Goal: Task Accomplishment & Management: Manage account settings

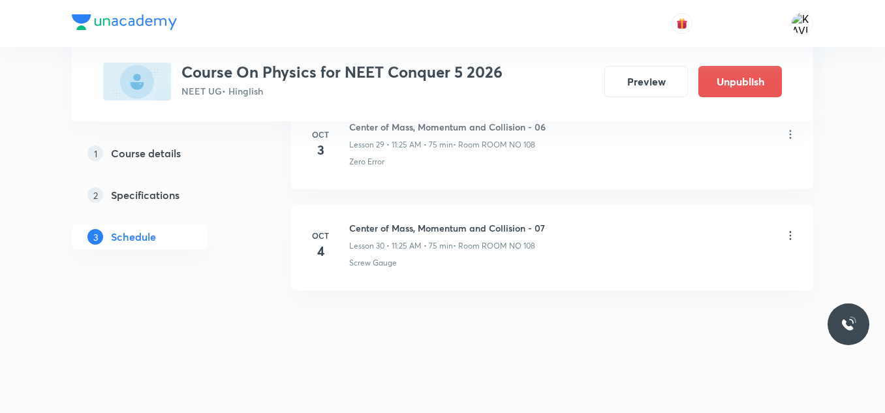
click at [792, 239] on icon at bounding box center [789, 235] width 13 height 13
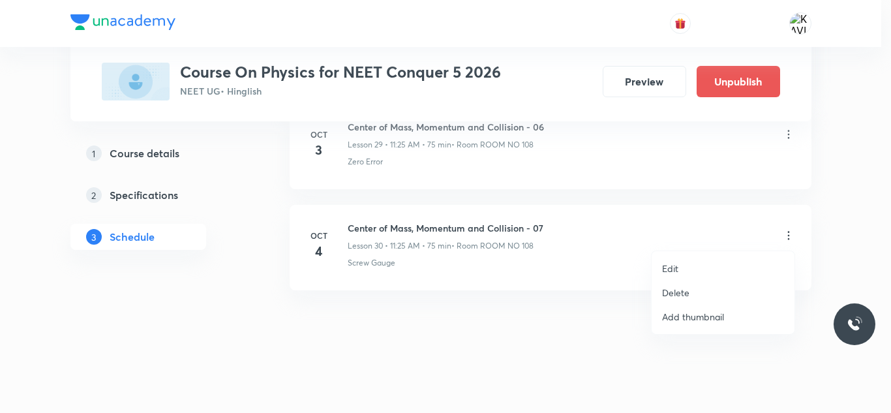
click at [683, 284] on li "Delete" at bounding box center [723, 293] width 143 height 24
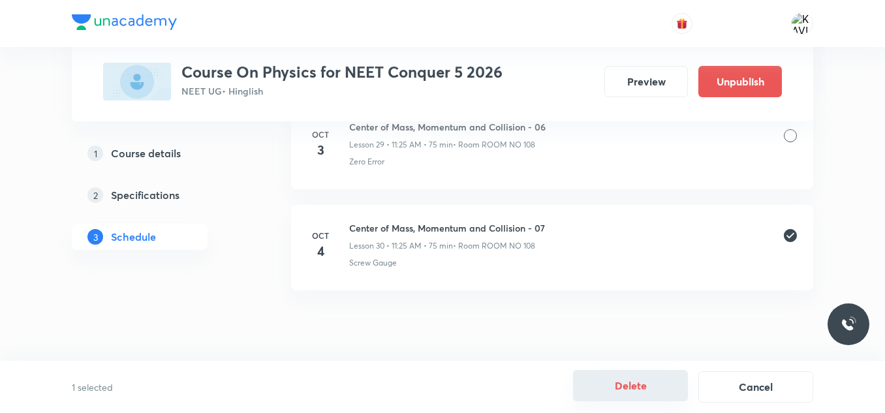
click at [615, 393] on button "Delete" at bounding box center [630, 385] width 115 height 31
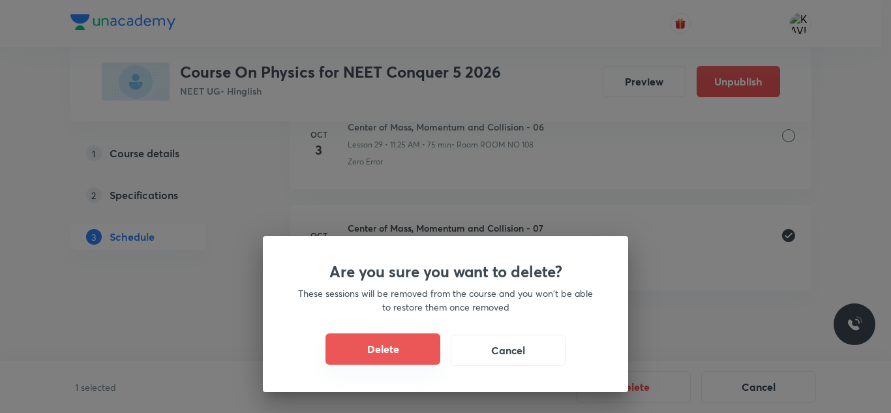
click at [381, 355] on button "Delete" at bounding box center [383, 348] width 115 height 31
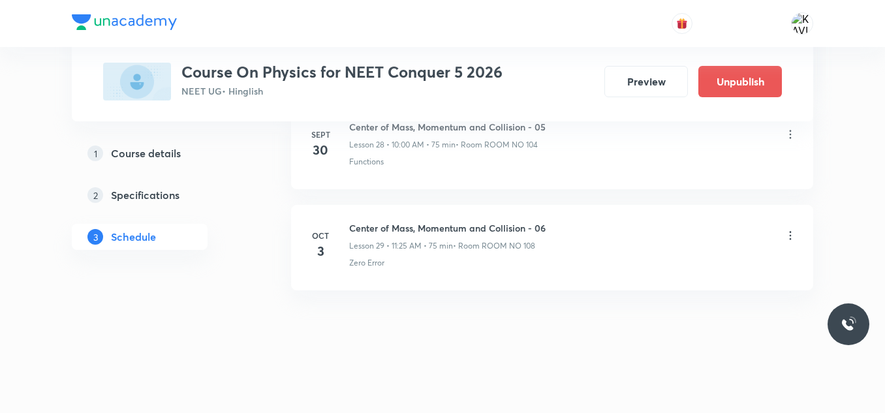
scroll to position [3565, 0]
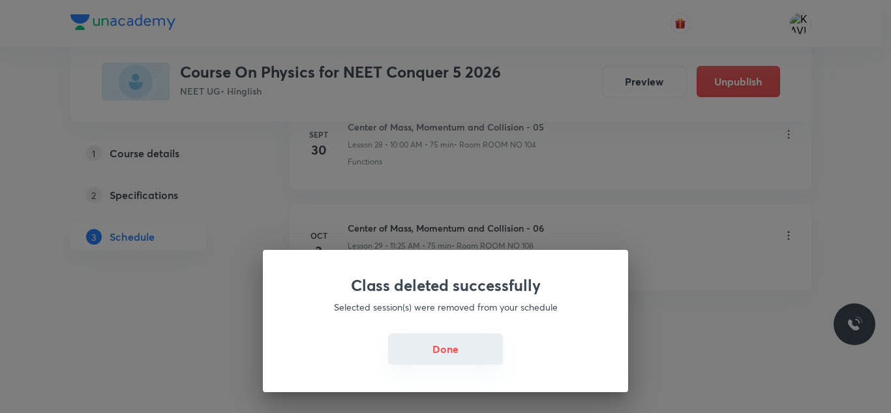
click at [459, 346] on button "Done" at bounding box center [445, 348] width 115 height 31
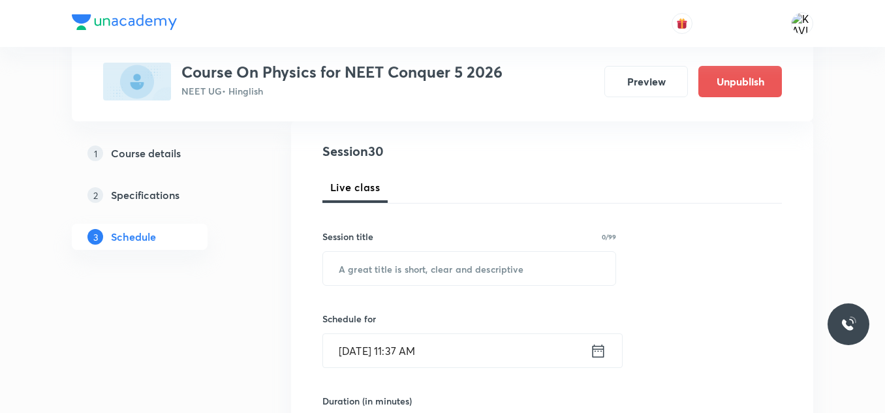
scroll to position [144, 0]
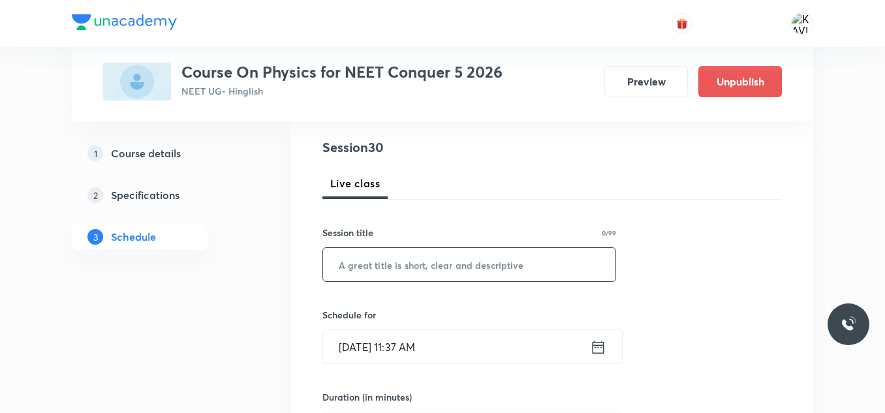
click at [417, 258] on input "text" at bounding box center [469, 264] width 292 height 33
paste input "Rotational Motion 9"
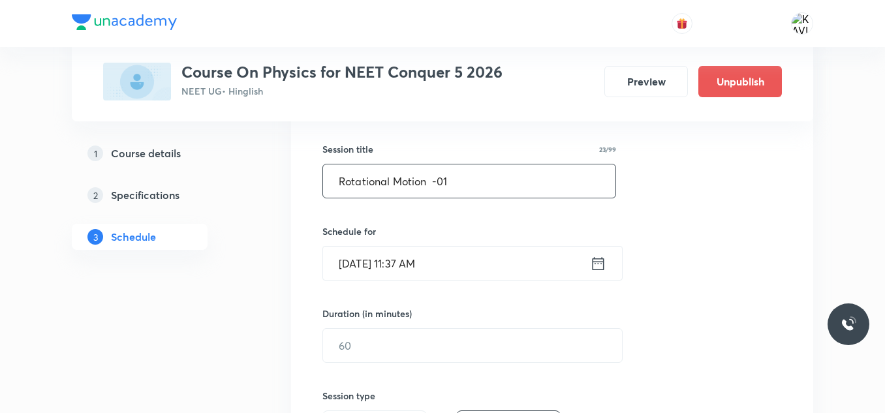
scroll to position [230, 0]
type input "Rotational Motion -01"
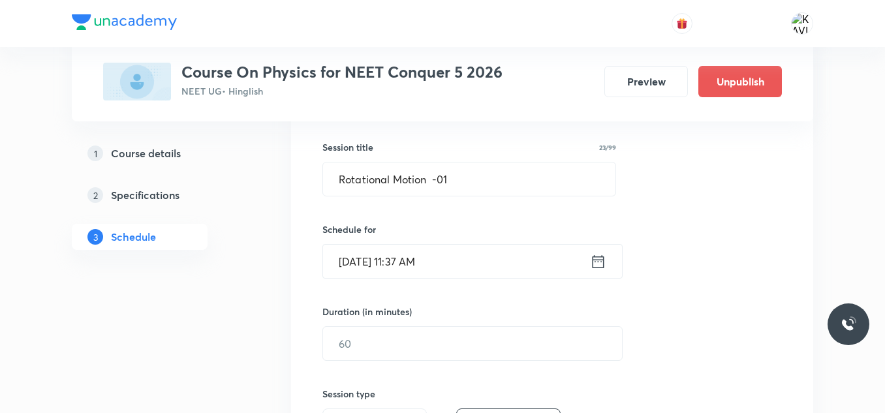
click at [594, 260] on icon at bounding box center [598, 261] width 16 height 18
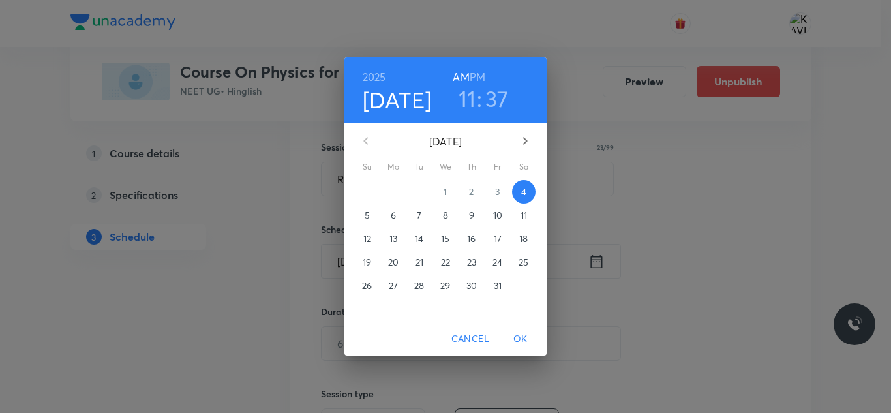
click at [470, 101] on h3 "11" at bounding box center [468, 98] width 18 height 27
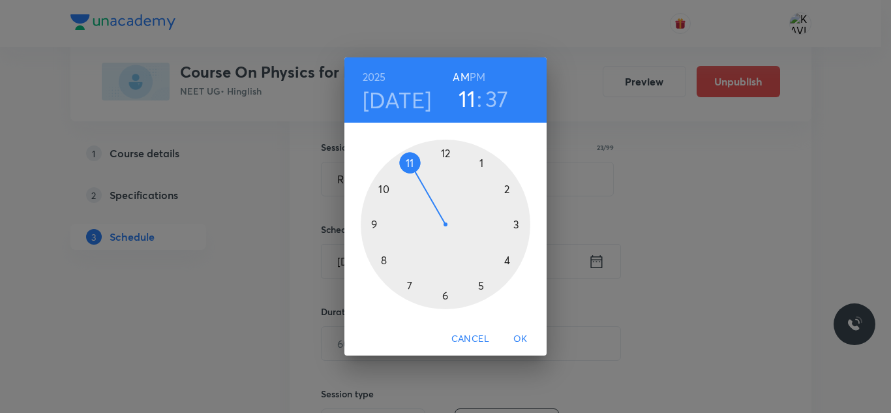
click at [412, 162] on div at bounding box center [446, 225] width 170 height 170
click at [384, 260] on div at bounding box center [446, 225] width 170 height 170
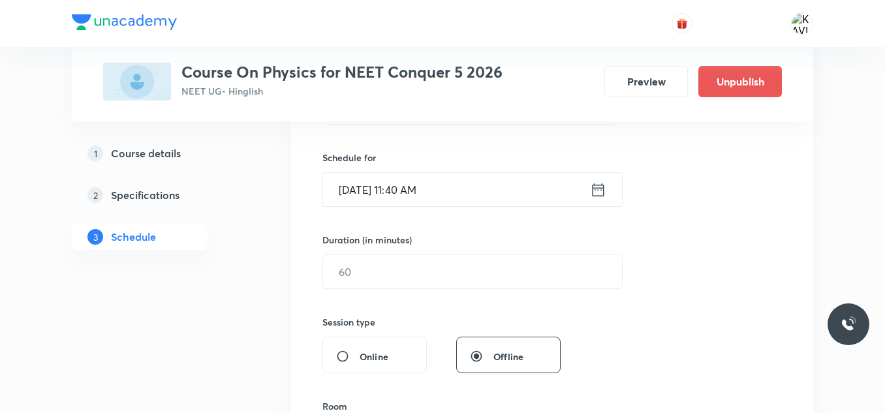
scroll to position [303, 0]
click at [378, 275] on input "text" at bounding box center [472, 270] width 299 height 33
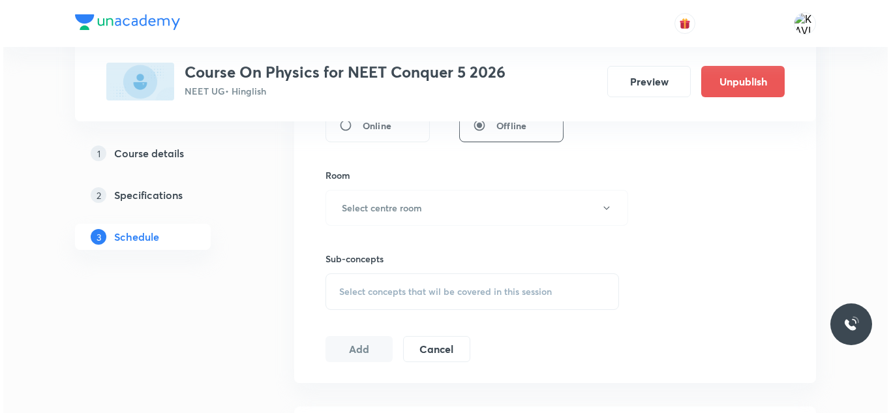
scroll to position [538, 0]
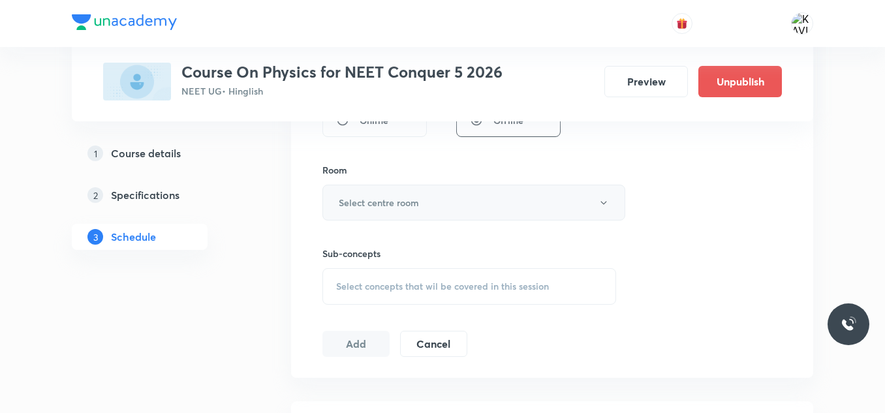
type input "60"
click at [419, 201] on h6 "Select centre room" at bounding box center [379, 203] width 80 height 14
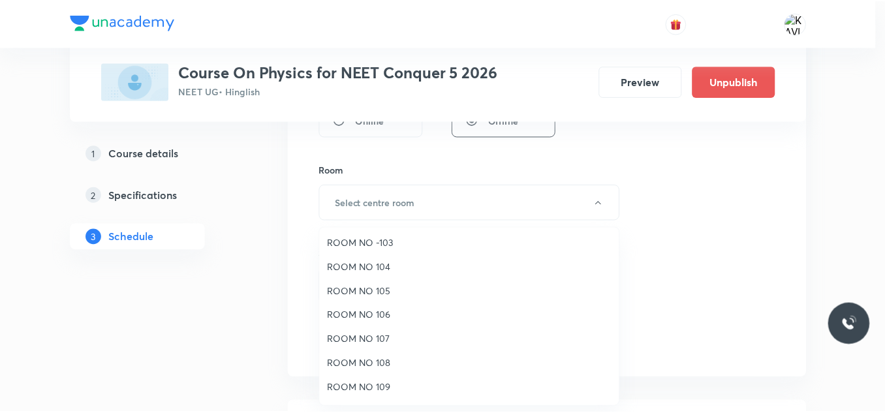
scroll to position [51, 0]
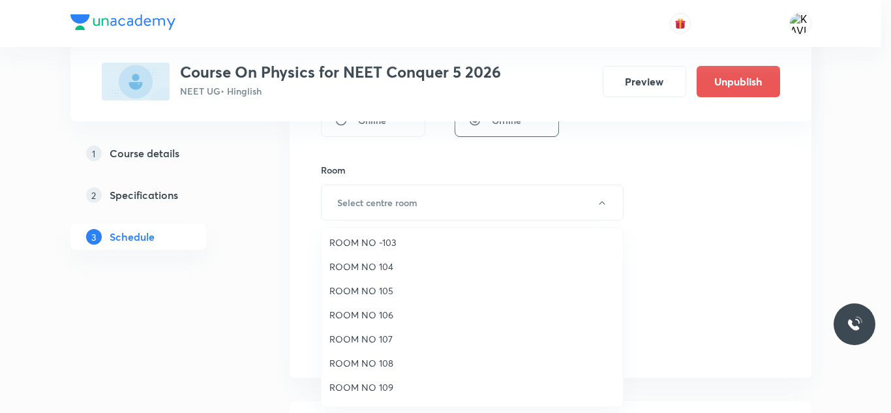
click at [386, 363] on span "ROOM NO 108" at bounding box center [472, 363] width 286 height 14
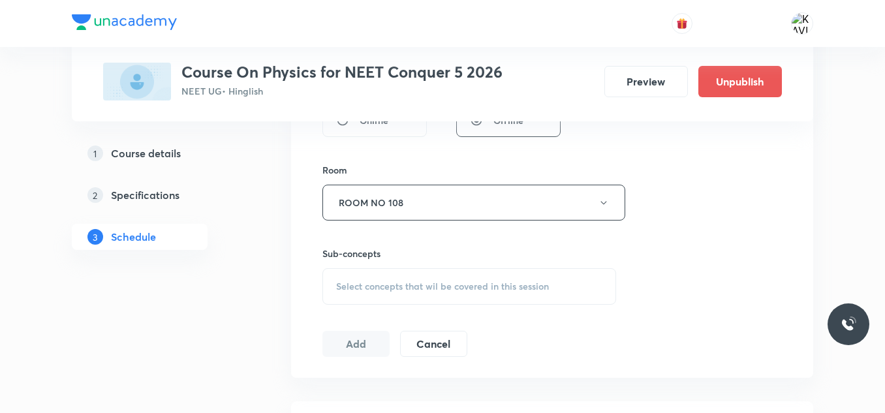
scroll to position [611, 0]
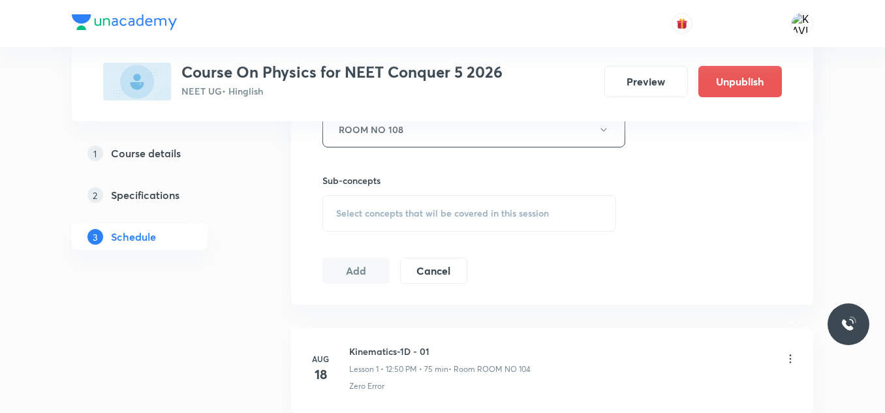
click at [431, 213] on span "Select concepts that wil be covered in this session" at bounding box center [442, 213] width 213 height 10
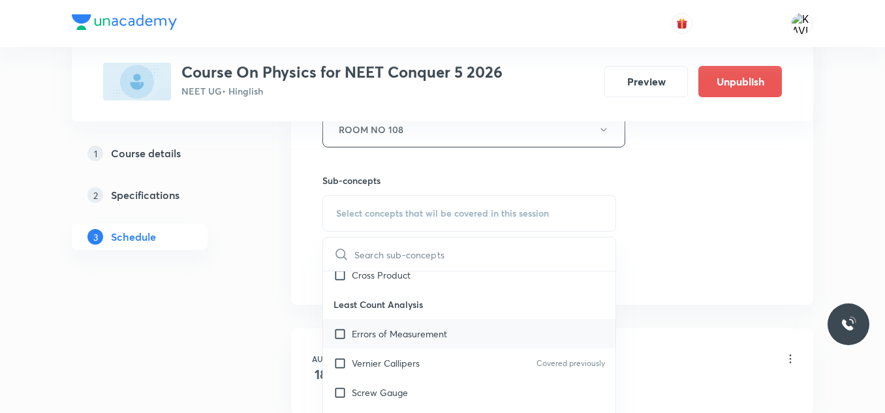
scroll to position [442, 0]
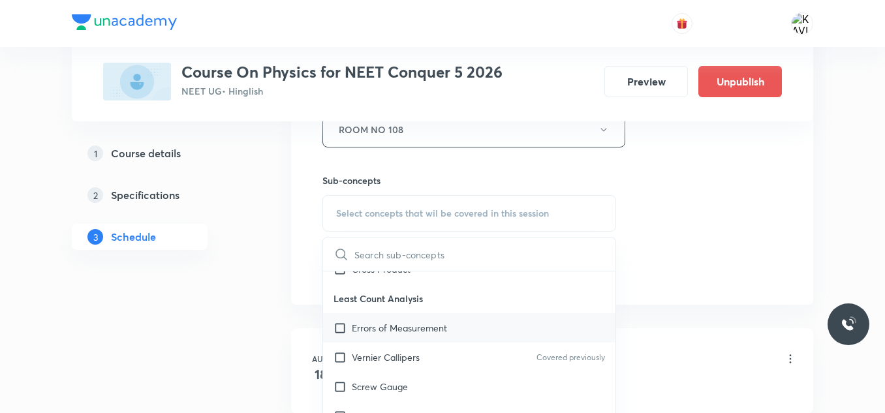
click at [400, 335] on div "Errors of Measurement" at bounding box center [469, 327] width 292 height 29
checkbox input "true"
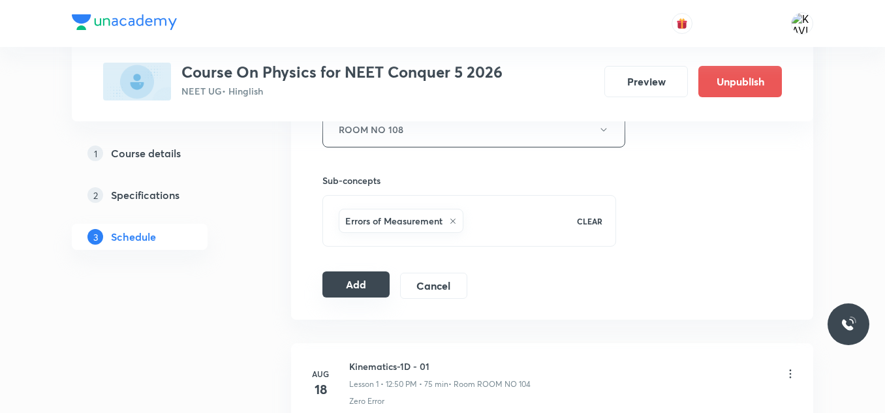
click at [353, 290] on button "Add" at bounding box center [355, 284] width 67 height 26
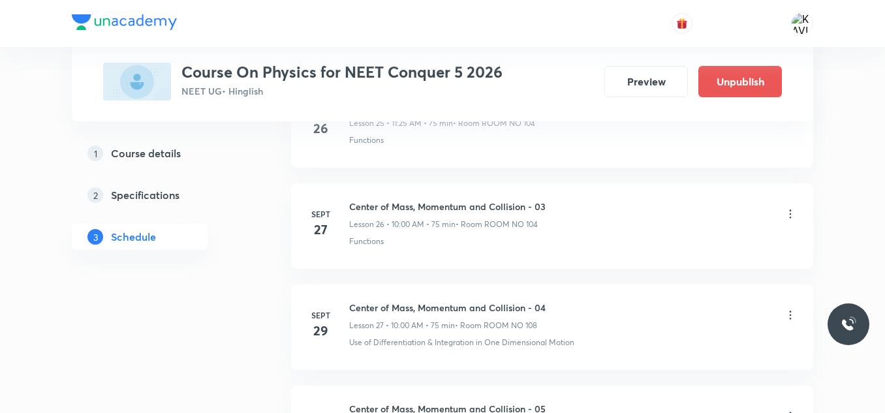
scroll to position [3067, 0]
